Goal: Task Accomplishment & Management: Manage account settings

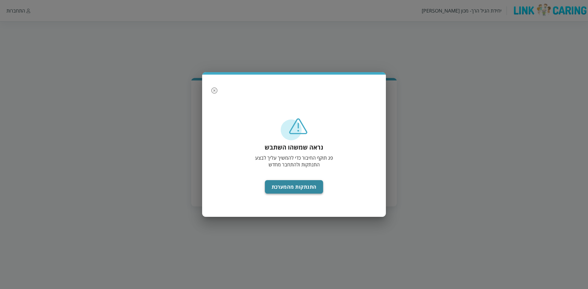
click at [297, 184] on button "התנתקות מהמערכת" at bounding box center [294, 186] width 58 height 13
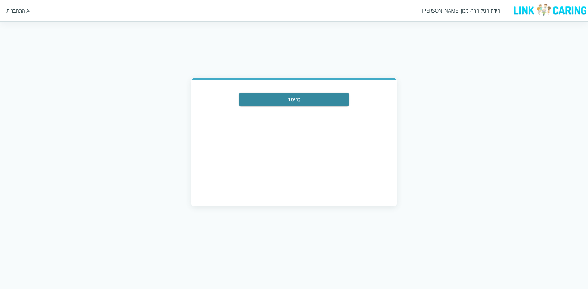
click at [293, 183] on div "כניסה" at bounding box center [294, 142] width 206 height 125
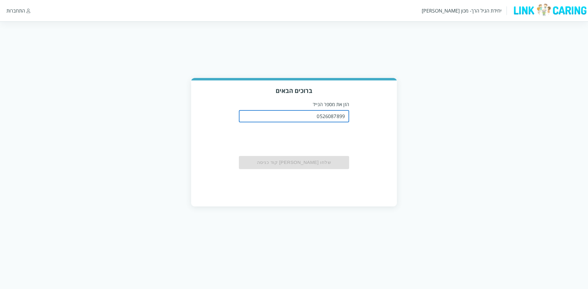
type input "0526087899"
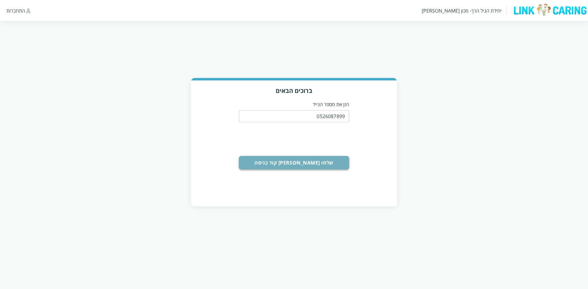
click at [293, 163] on button "שלחו [PERSON_NAME] קוד כניסה" at bounding box center [294, 162] width 110 height 13
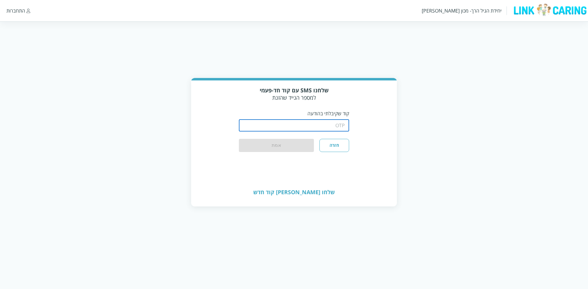
click at [337, 122] on input "string" at bounding box center [294, 125] width 110 height 12
type input "1234"
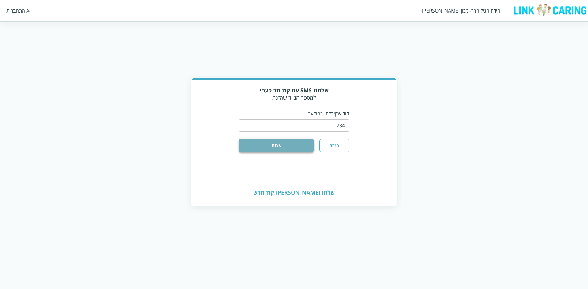
click at [287, 144] on button "אמת" at bounding box center [276, 145] width 75 height 13
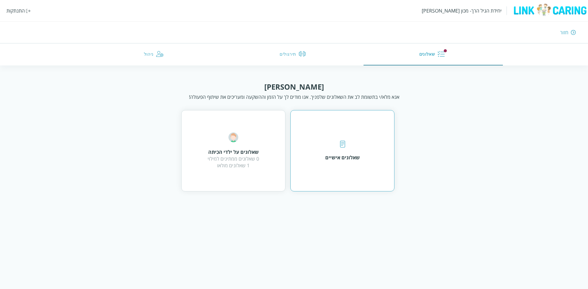
click at [381, 131] on div "שאלונים אישיים" at bounding box center [342, 150] width 104 height 81
